Goal: Find specific page/section: Find specific page/section

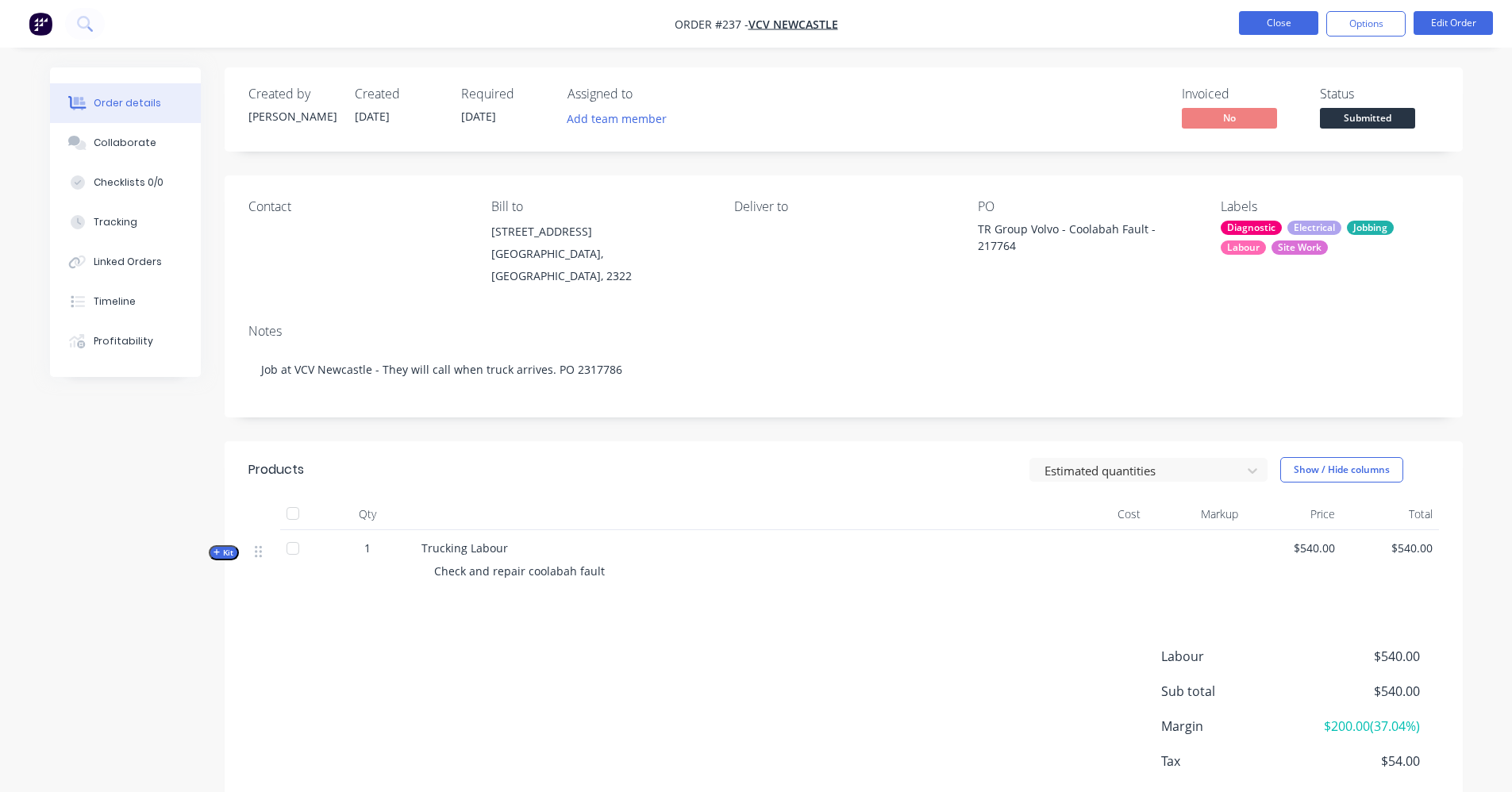
click at [1303, 30] on button "Close" at bounding box center [1278, 23] width 79 height 23
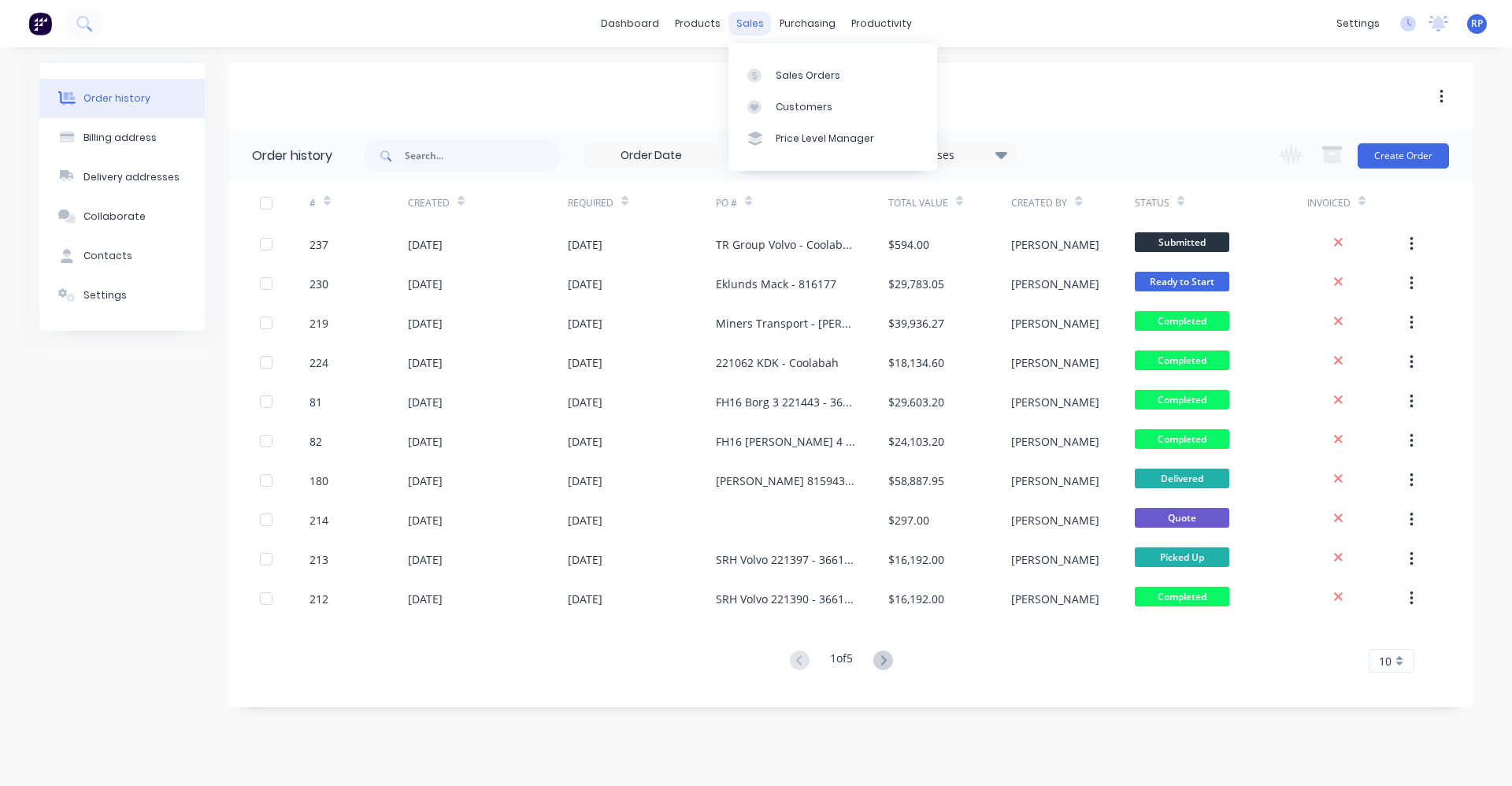
click at [758, 30] on div "sales" at bounding box center [750, 23] width 43 height 23
click at [850, 23] on div "productivity" at bounding box center [881, 23] width 76 height 23
click at [909, 108] on div "Planner" at bounding box center [903, 107] width 37 height 14
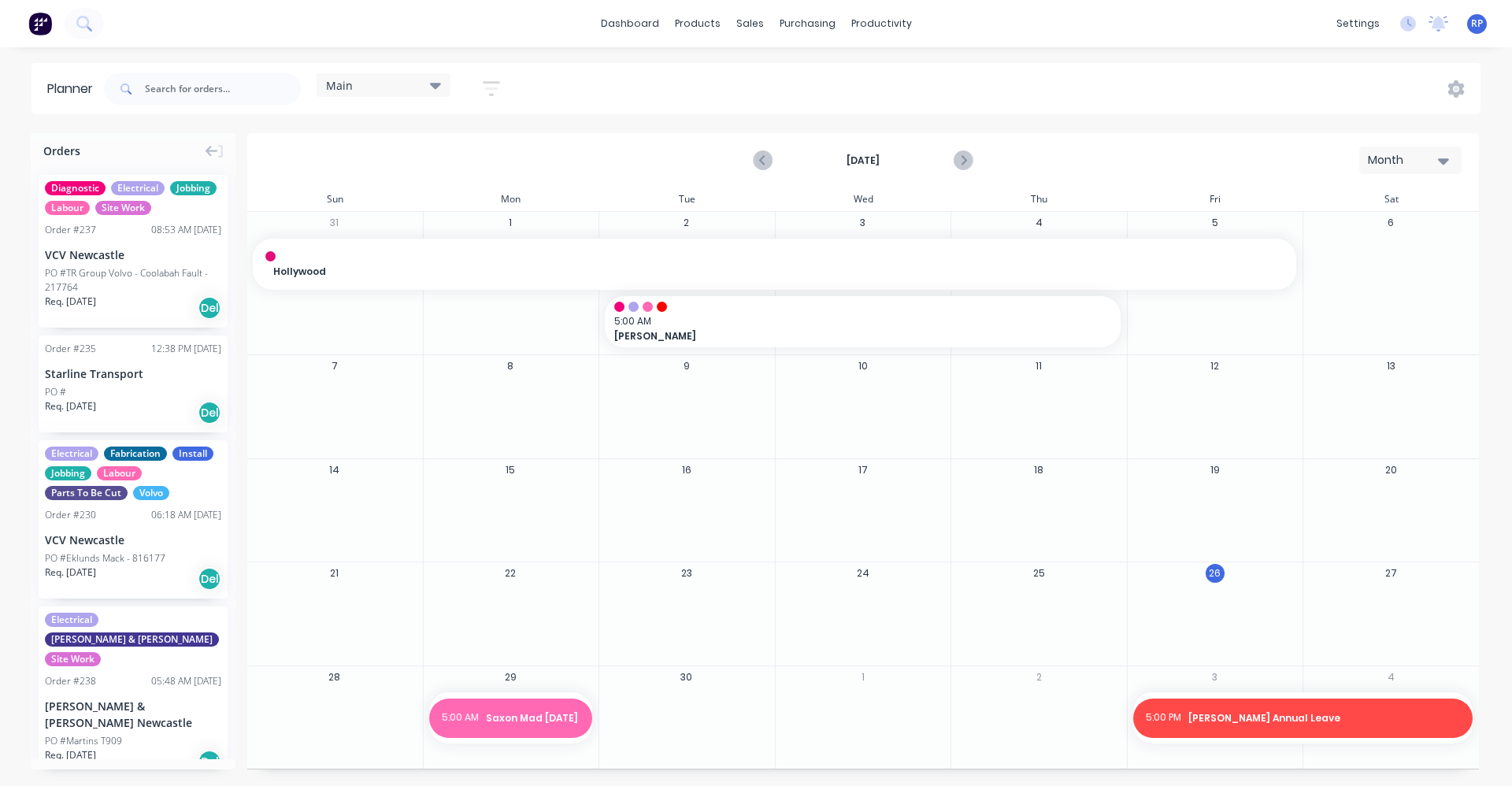
click at [1199, 613] on div at bounding box center [1215, 614] width 175 height 51
